Goal: Task Accomplishment & Management: Complete application form

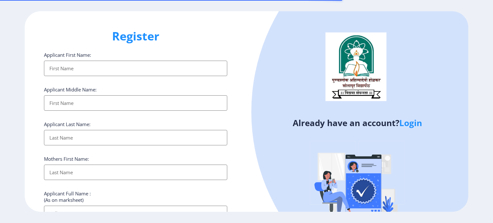
select select
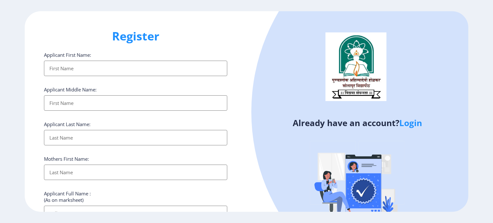
click at [412, 124] on link "Login" at bounding box center [410, 123] width 23 height 12
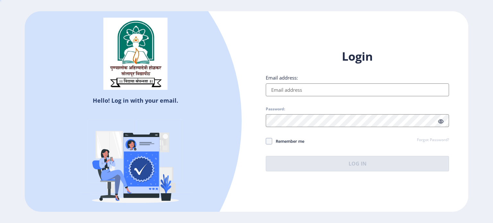
type input "[EMAIL_ADDRESS][DOMAIN_NAME]"
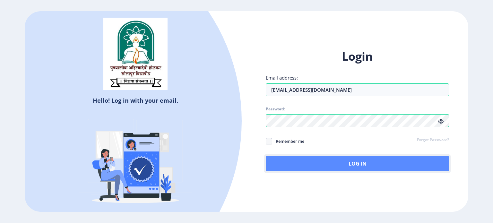
click at [352, 165] on button "Log In" at bounding box center [357, 163] width 183 height 15
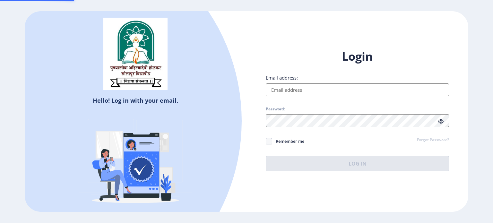
type input "[EMAIL_ADDRESS][DOMAIN_NAME]"
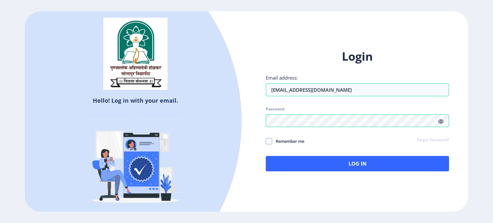
select select
